Goal: Download file/media

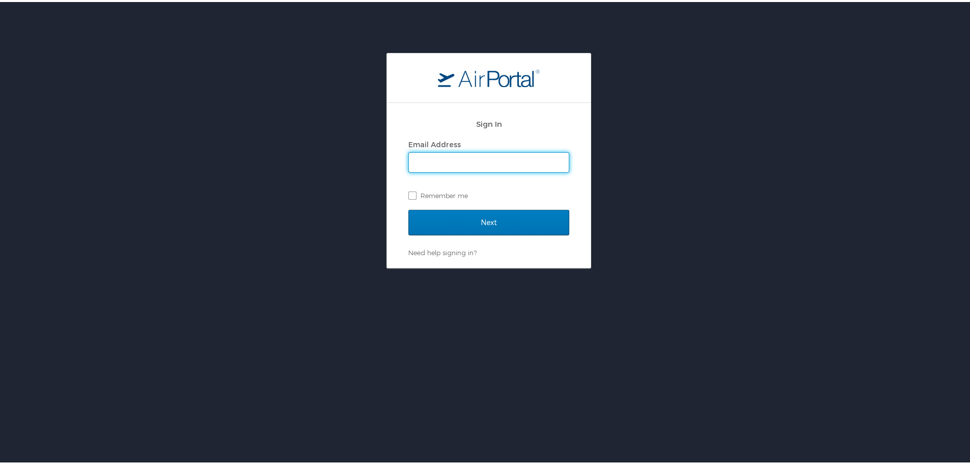
type input "astichnoth@sct.us.com"
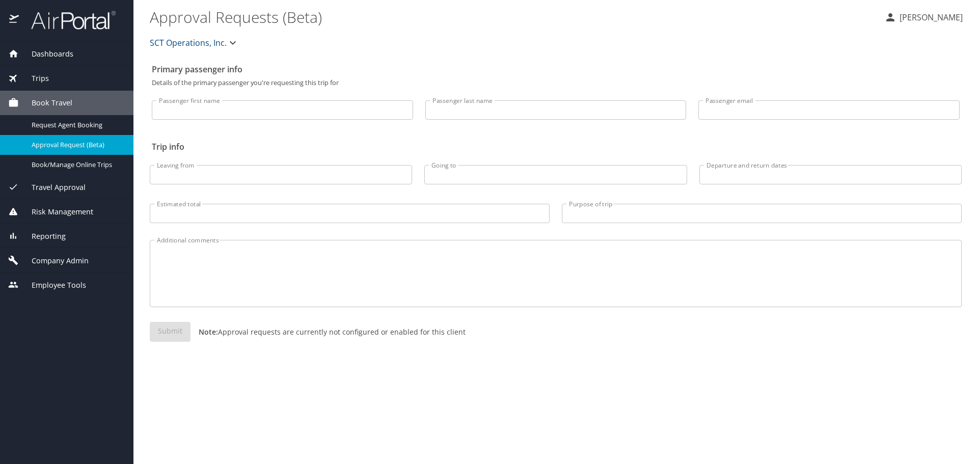
click at [43, 78] on span "Trips" at bounding box center [34, 78] width 30 height 11
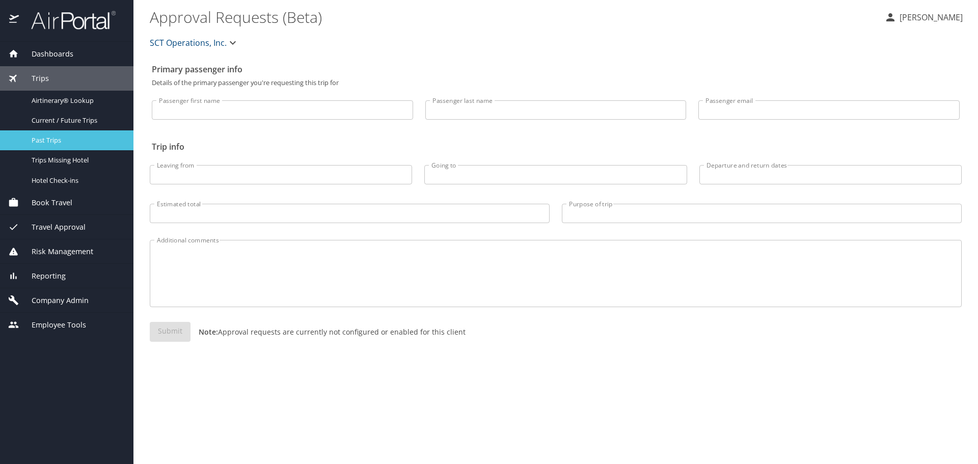
click at [44, 130] on link "Past Trips" at bounding box center [66, 140] width 133 height 20
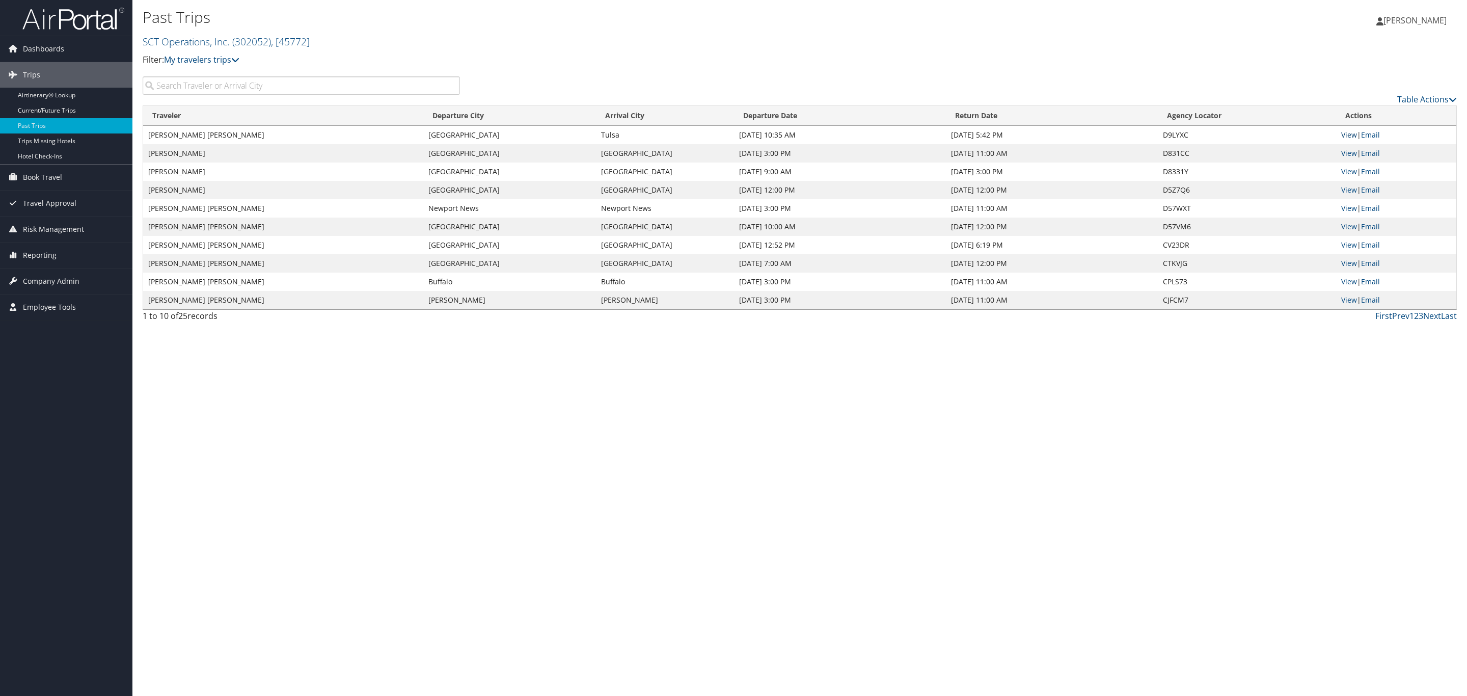
click at [1347, 133] on link "View" at bounding box center [1349, 135] width 16 height 10
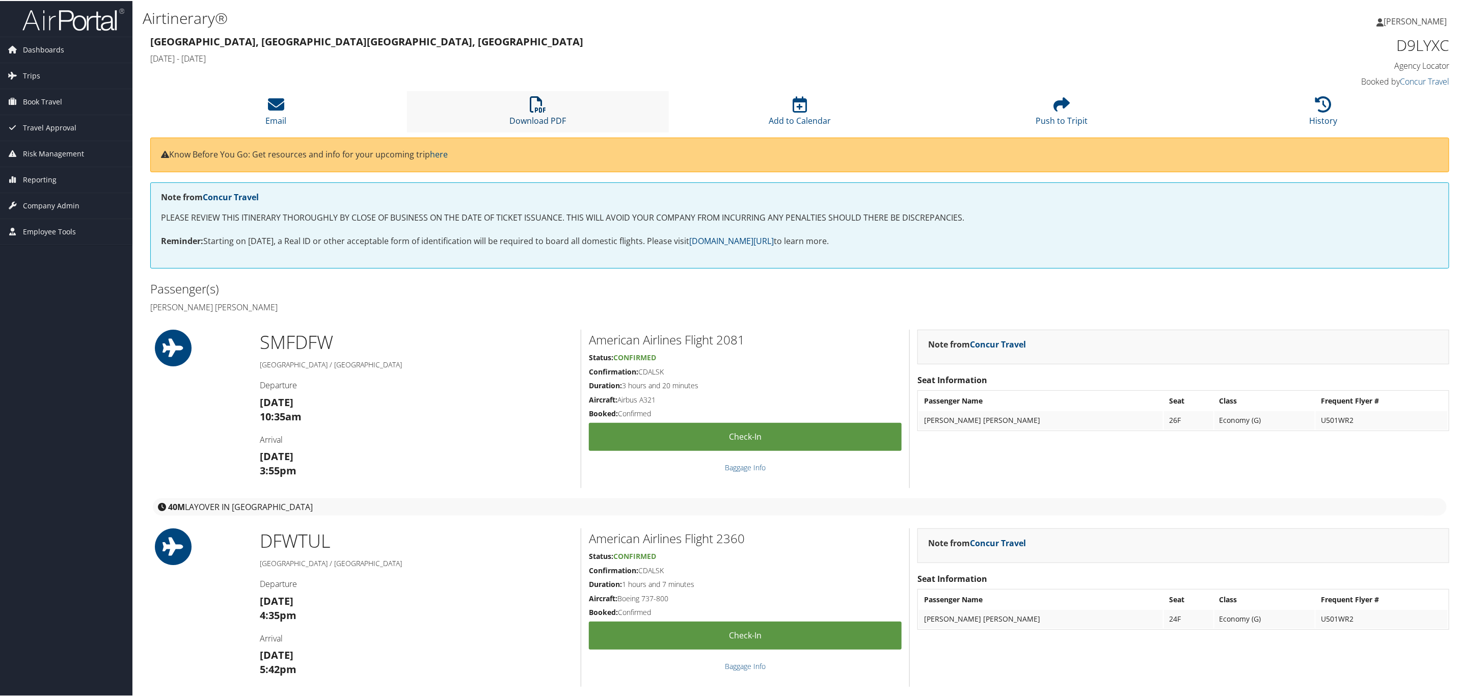
click at [530, 115] on link "Download PDF" at bounding box center [538, 113] width 57 height 24
click at [25, 72] on span "Trips" at bounding box center [31, 74] width 17 height 25
click at [46, 112] on link "Current/Future Trips" at bounding box center [66, 110] width 132 height 15
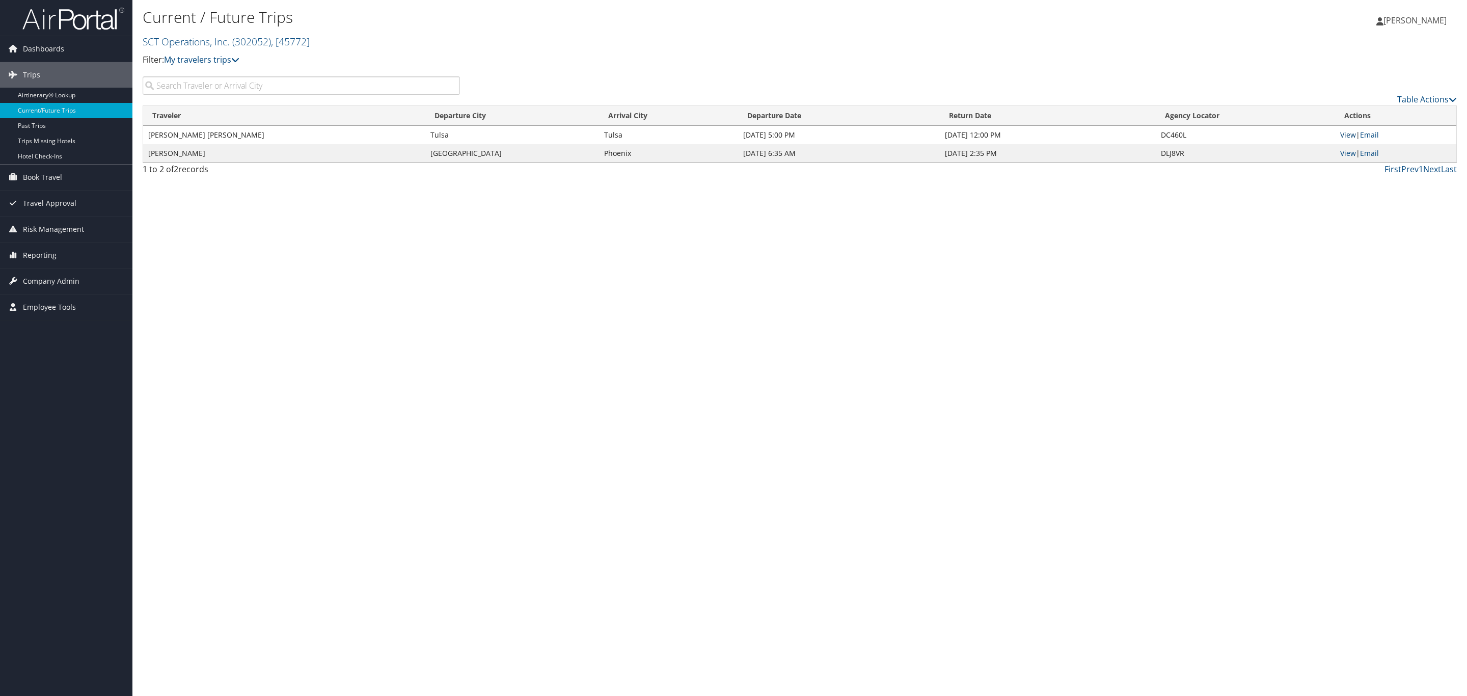
click at [1340, 135] on link "View" at bounding box center [1348, 135] width 16 height 10
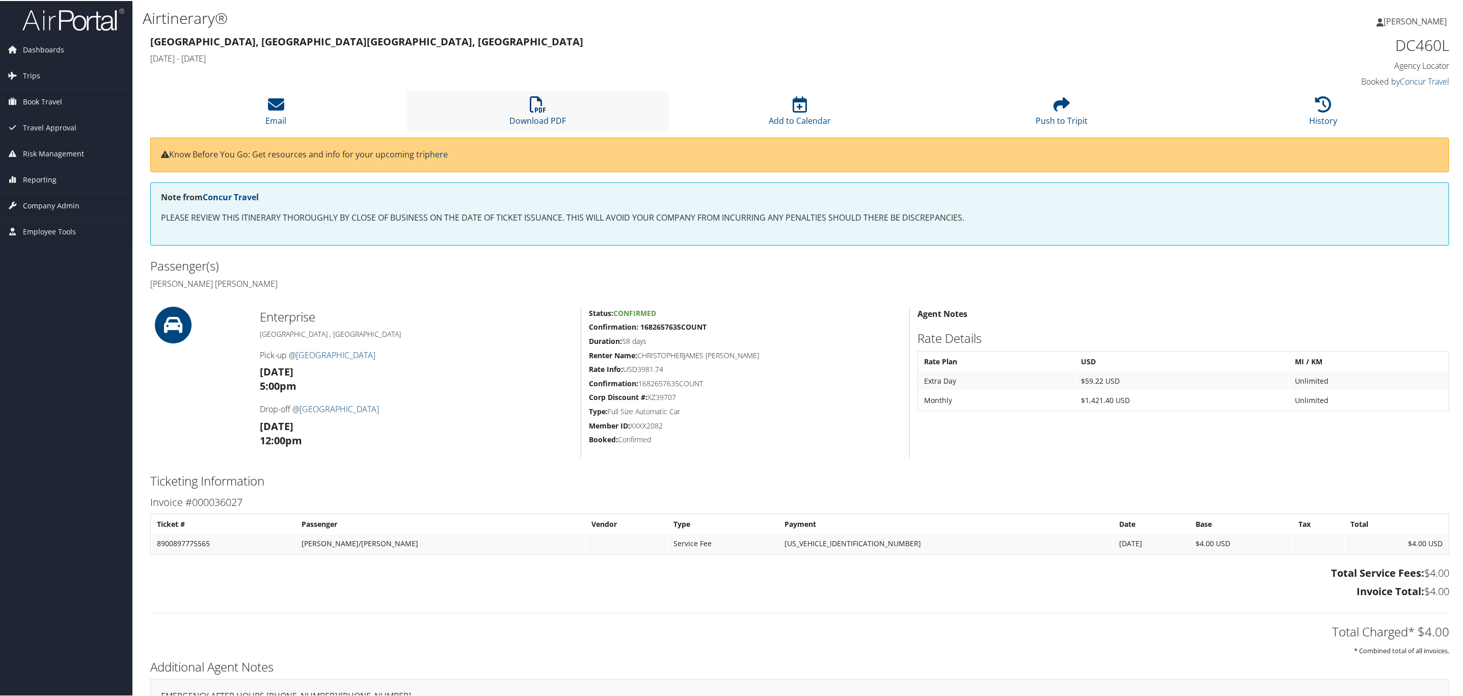
click at [552, 105] on li "Download PDF" at bounding box center [538, 110] width 262 height 41
